Goal: Task Accomplishment & Management: Use online tool/utility

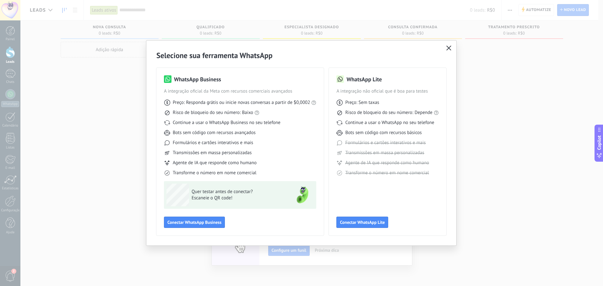
click at [449, 47] on icon "button" at bounding box center [448, 48] width 5 height 5
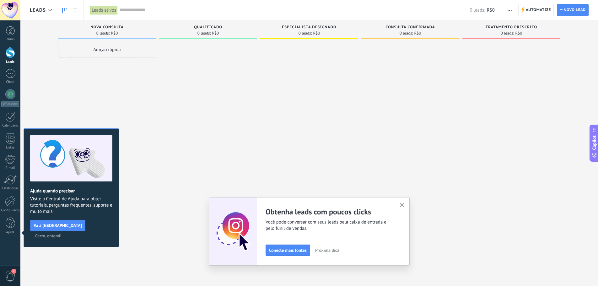
click at [7, 8] on div at bounding box center [10, 10] width 20 height 20
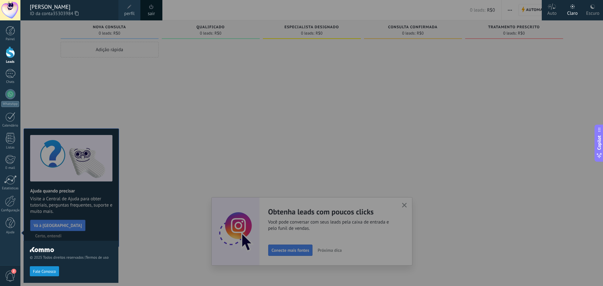
click at [150, 11] on link "sair" at bounding box center [151, 13] width 7 height 7
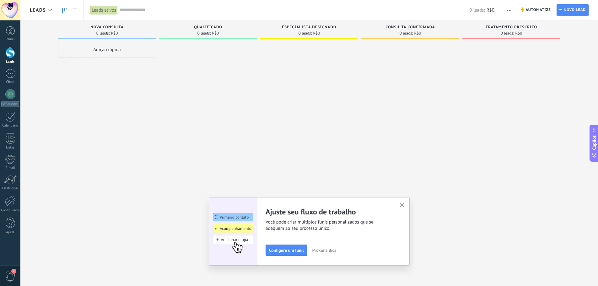
click at [14, 10] on div at bounding box center [10, 10] width 20 height 20
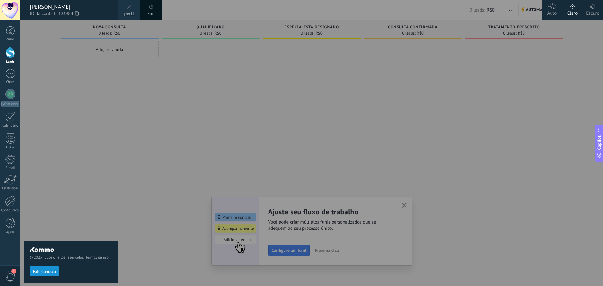
click at [156, 10] on div "sair" at bounding box center [151, 10] width 22 height 20
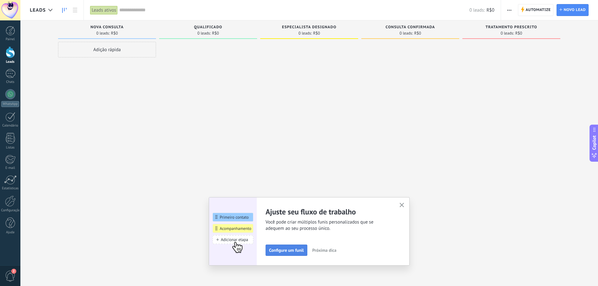
click at [283, 252] on span "Configure um funil" at bounding box center [286, 250] width 35 height 4
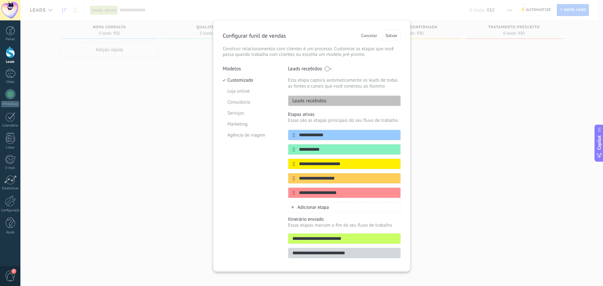
click at [367, 35] on span "Cancelar" at bounding box center [369, 35] width 16 height 4
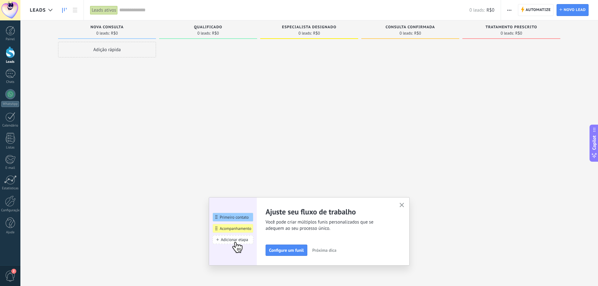
click at [10, 7] on div at bounding box center [10, 10] width 20 height 20
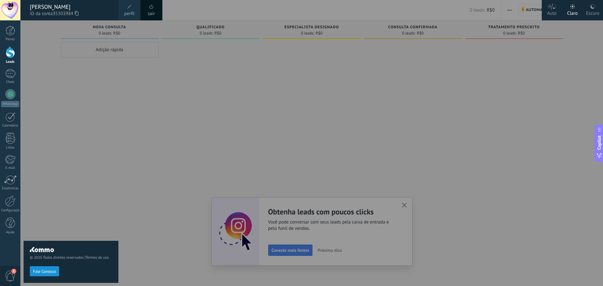
click at [409, 203] on div at bounding box center [321, 143] width 603 height 286
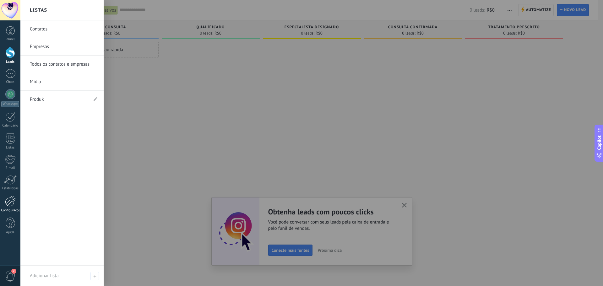
click at [7, 202] on div at bounding box center [10, 201] width 11 height 11
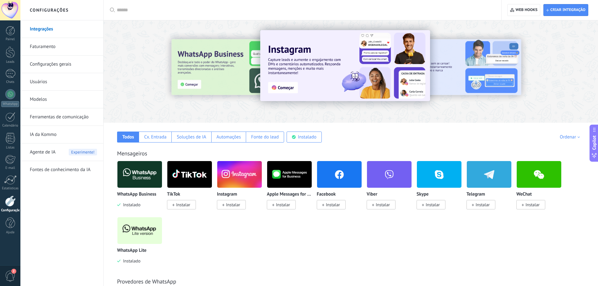
click at [43, 81] on link "Usuários" at bounding box center [63, 82] width 67 height 18
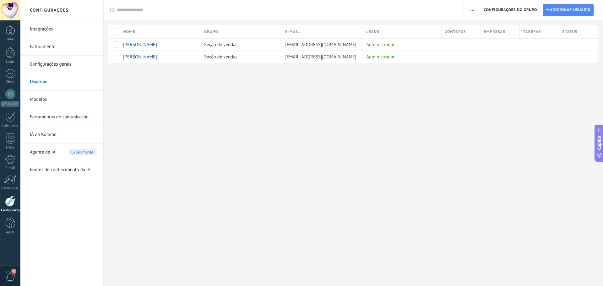
click at [12, 8] on div at bounding box center [10, 10] width 20 height 20
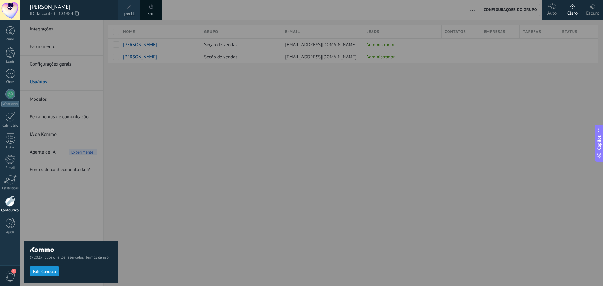
click at [272, 112] on div at bounding box center [321, 143] width 603 height 286
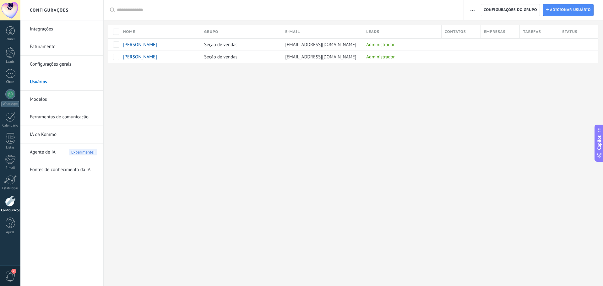
click at [7, 8] on div at bounding box center [10, 10] width 20 height 20
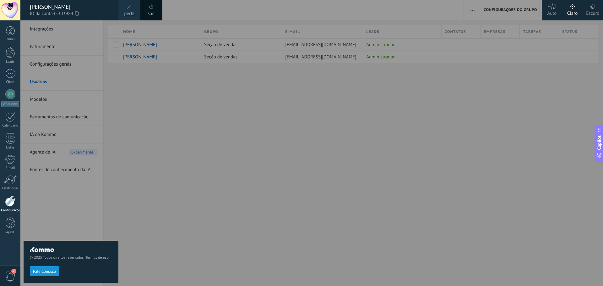
click at [349, 102] on div at bounding box center [321, 143] width 603 height 286
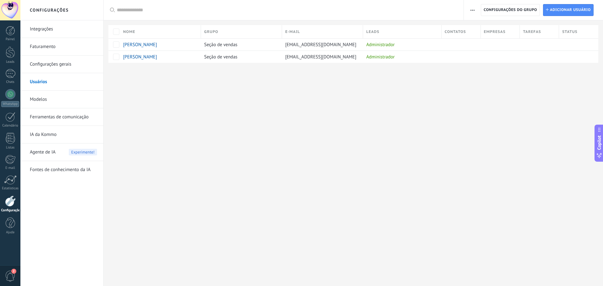
click at [10, 201] on div at bounding box center [10, 201] width 11 height 11
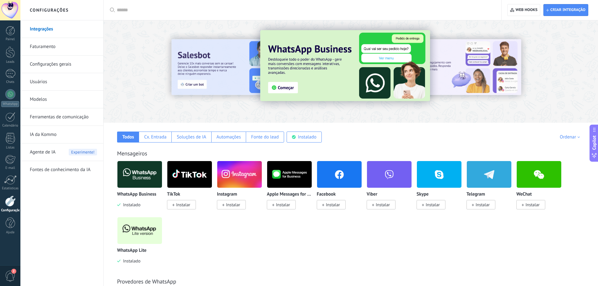
click at [12, 7] on div at bounding box center [10, 10] width 20 height 20
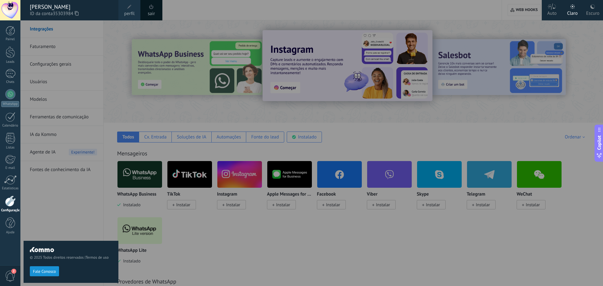
click at [209, 24] on div at bounding box center [321, 143] width 603 height 286
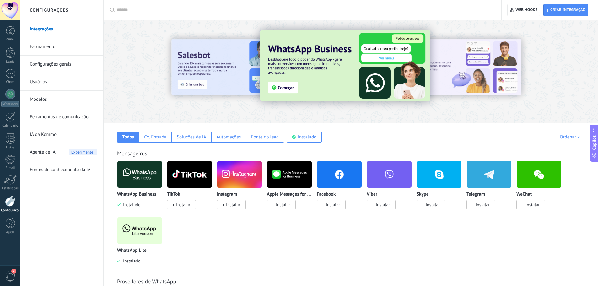
click at [11, 10] on div at bounding box center [10, 10] width 20 height 20
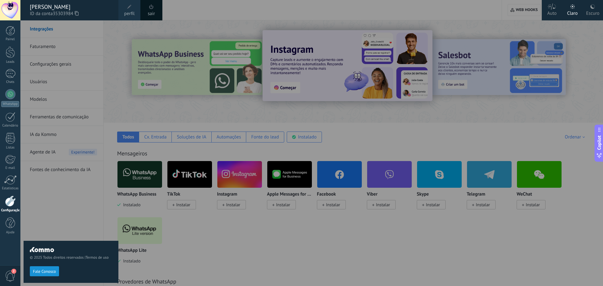
click at [210, 231] on div at bounding box center [321, 143] width 603 height 286
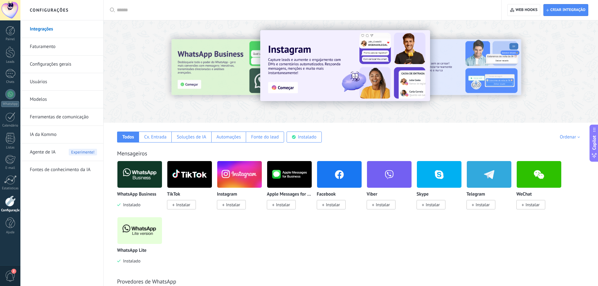
click at [142, 175] on img at bounding box center [139, 174] width 45 height 30
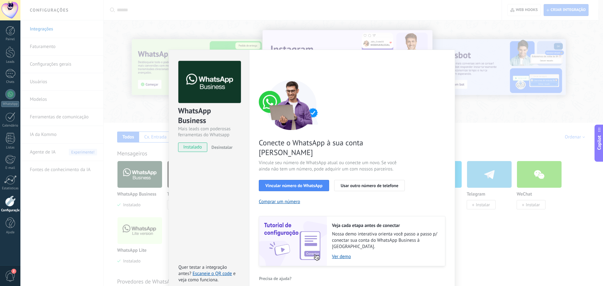
click at [487, 130] on div "WhatsApp Business Mais leads com poderosas ferramentas do Whatsapp instalado De…" at bounding box center [311, 143] width 582 height 286
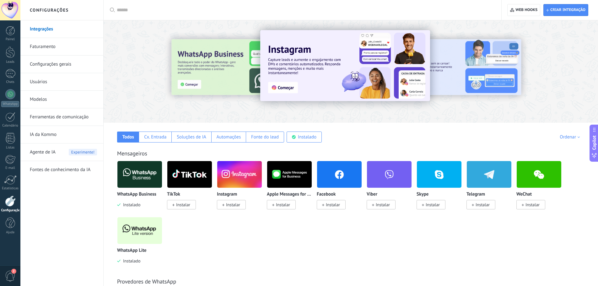
click at [140, 226] on img at bounding box center [139, 230] width 45 height 30
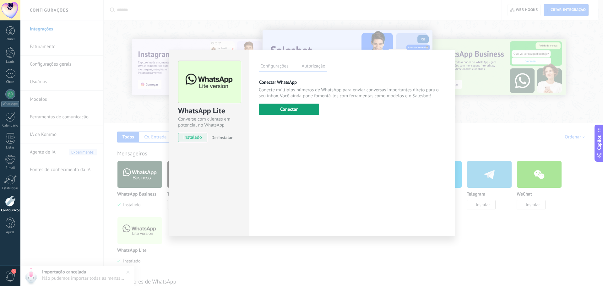
click at [294, 108] on button "Conectar" at bounding box center [289, 109] width 60 height 11
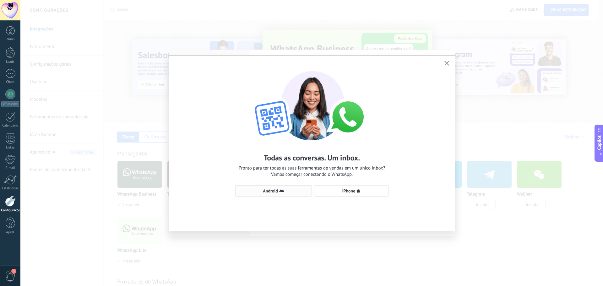
click at [285, 188] on button "Android" at bounding box center [273, 190] width 77 height 11
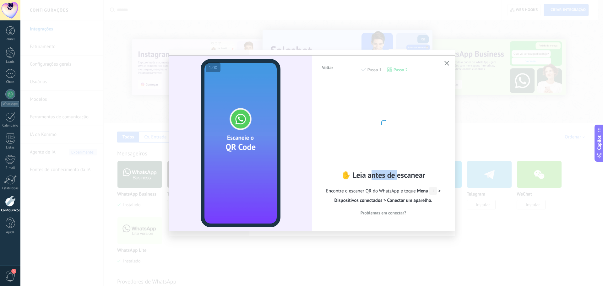
drag, startPoint x: 373, startPoint y: 176, endPoint x: 401, endPoint y: 177, distance: 27.3
click at [400, 177] on h2 "✋ Leia antes de escanear" at bounding box center [383, 175] width 124 height 10
click at [414, 176] on h2 "✋ Leia antes de escanear" at bounding box center [383, 175] width 124 height 10
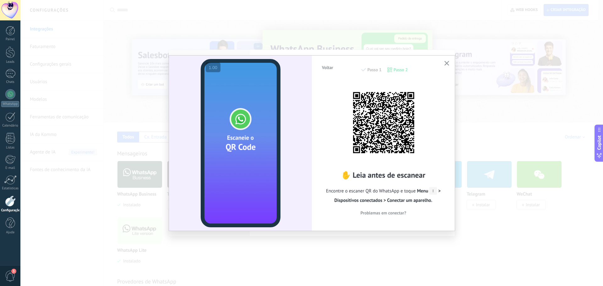
click at [397, 212] on span "Problemas em conectar?" at bounding box center [383, 213] width 46 height 4
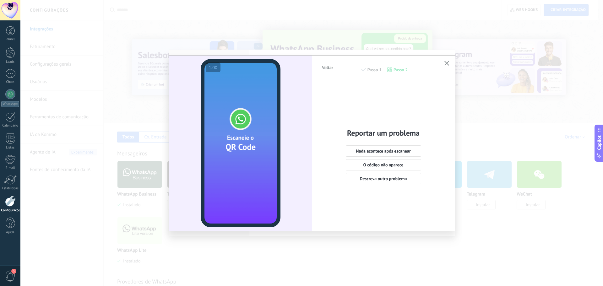
click at [328, 67] on span "Voltar" at bounding box center [327, 67] width 11 height 4
